Goal: Check status: Check status

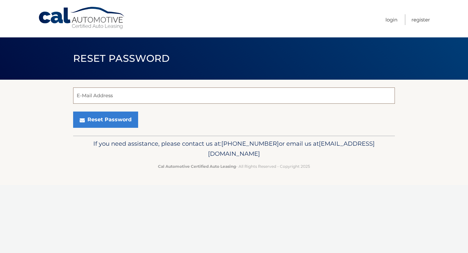
click at [142, 97] on input "E-Mail Address" at bounding box center [234, 95] width 322 height 16
type input "scottdevin244@gmail.com"
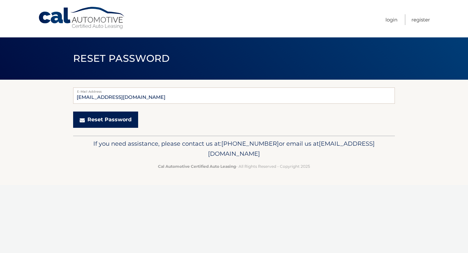
click at [120, 113] on button "Reset Password" at bounding box center [105, 120] width 65 height 16
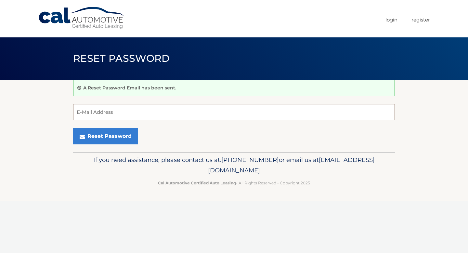
click at [121, 111] on input "E-Mail Address" at bounding box center [234, 112] width 322 height 16
click at [214, 127] on form "E-Mail Address Reset Password" at bounding box center [234, 124] width 322 height 40
click at [393, 20] on link "Login" at bounding box center [392, 19] width 12 height 11
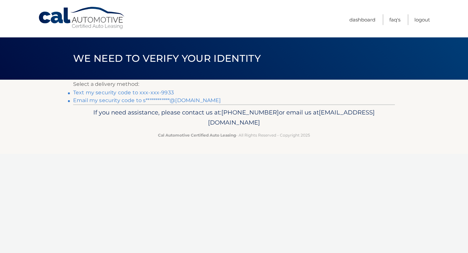
click at [176, 100] on link "**********" at bounding box center [147, 100] width 148 height 6
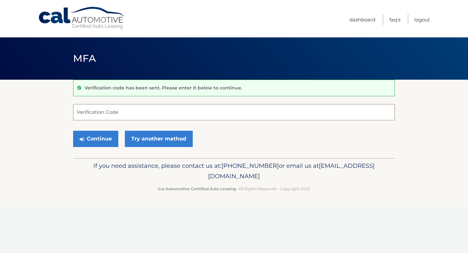
click at [167, 116] on input "Verification Code" at bounding box center [234, 112] width 322 height 16
type input "135538"
click at [87, 138] on button "Continue" at bounding box center [95, 139] width 45 height 16
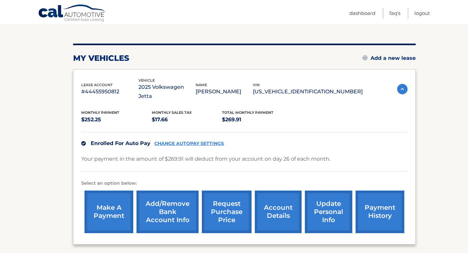
scroll to position [77, 0]
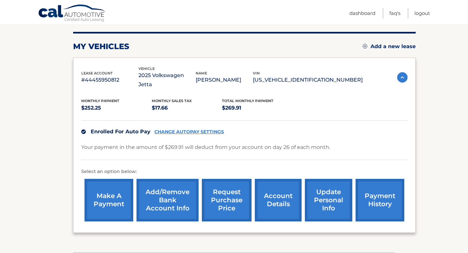
click at [377, 181] on link "payment history" at bounding box center [380, 200] width 49 height 43
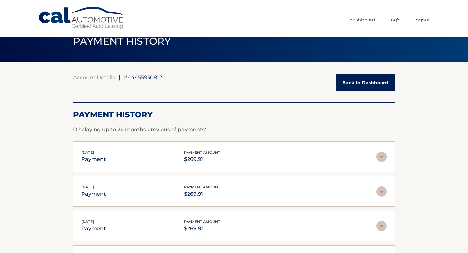
scroll to position [18, 0]
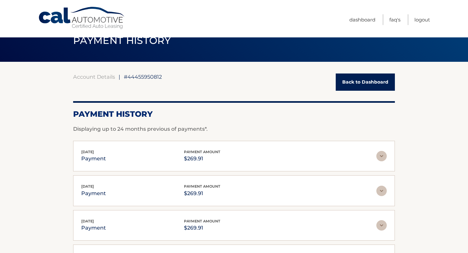
click at [382, 157] on img at bounding box center [382, 156] width 10 height 10
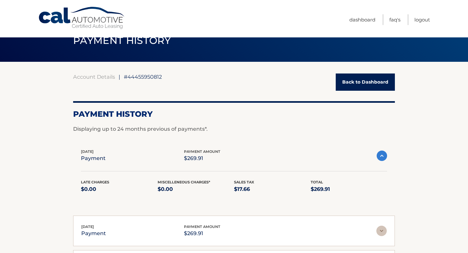
click at [382, 157] on img at bounding box center [382, 156] width 10 height 10
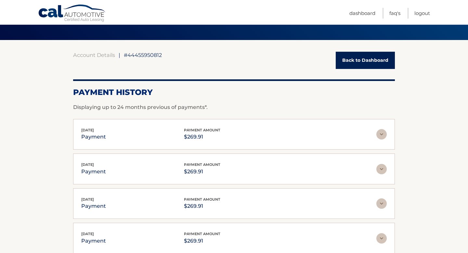
scroll to position [33, 0]
